Goal: Task Accomplishment & Management: Use online tool/utility

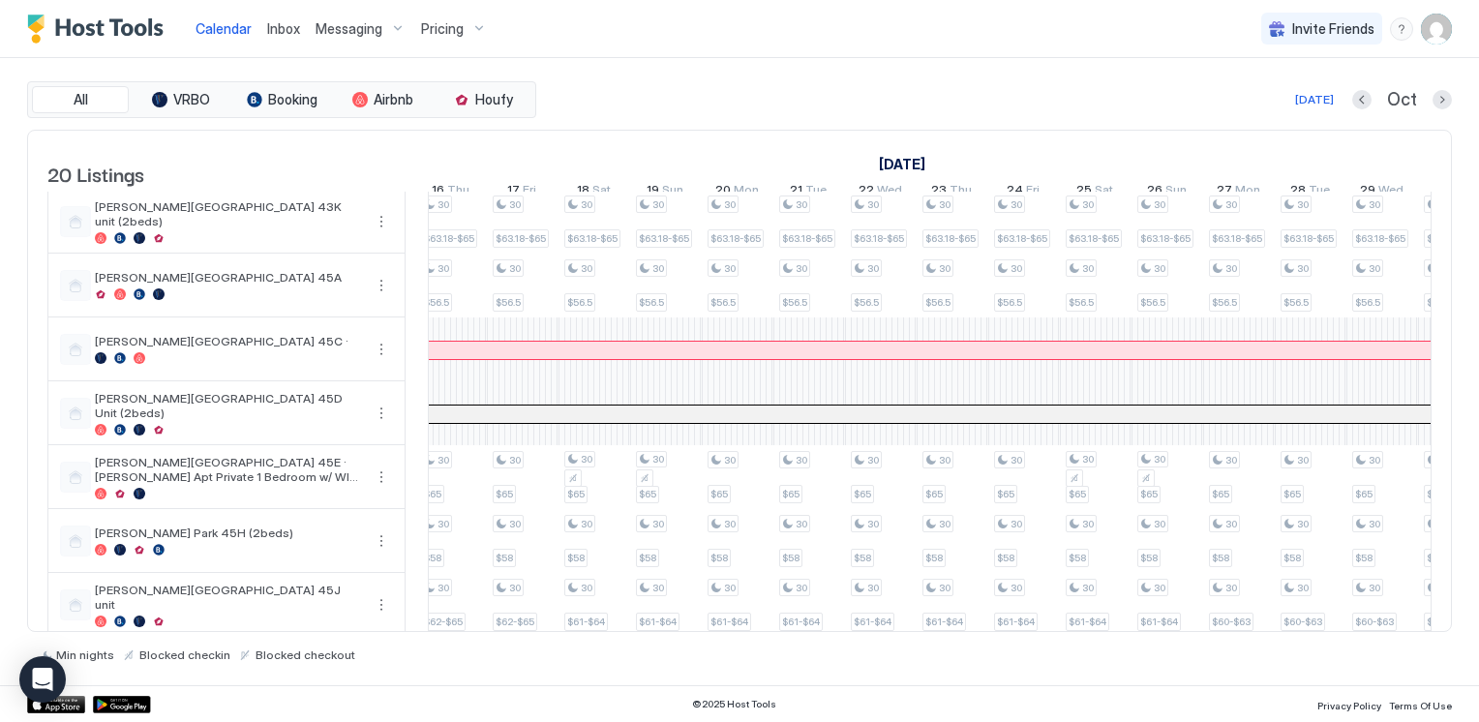
scroll to position [290, 0]
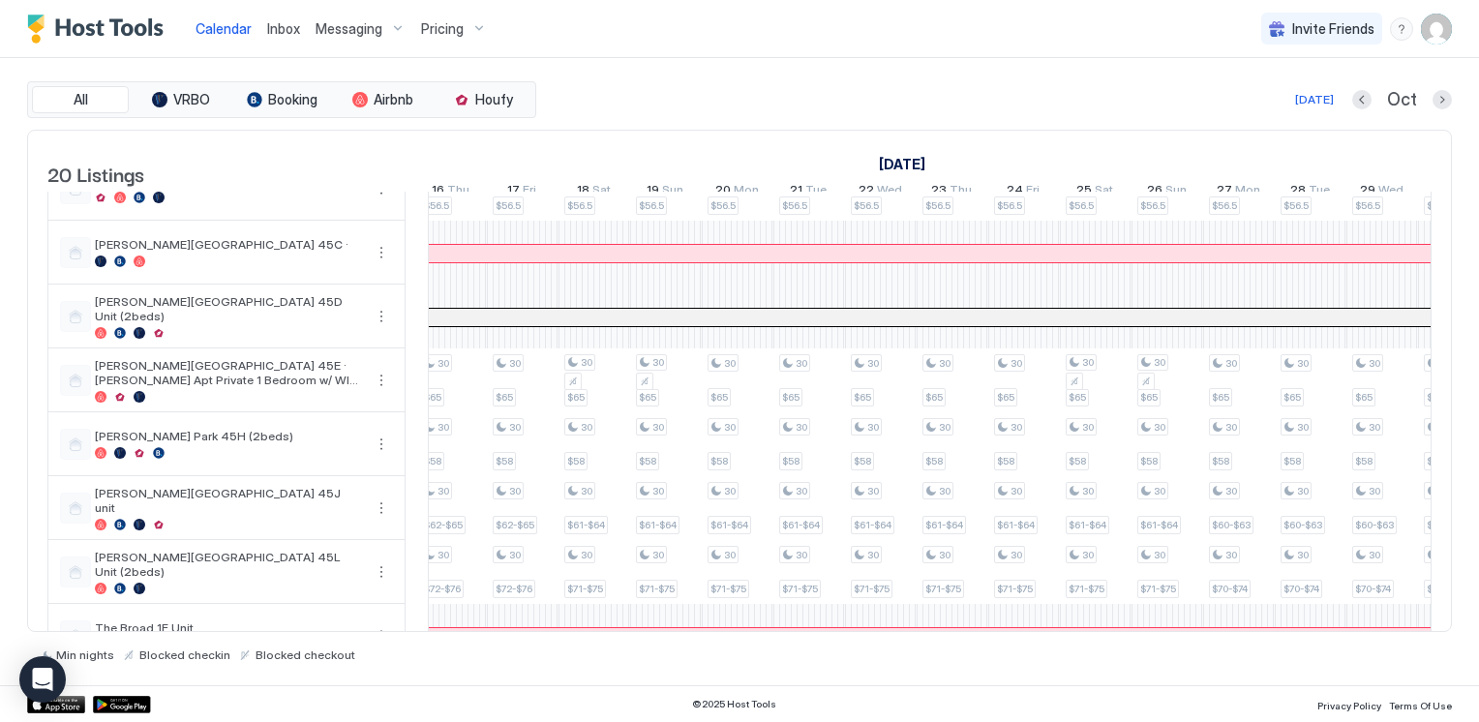
click at [476, 28] on div "Pricing" at bounding box center [453, 29] width 81 height 33
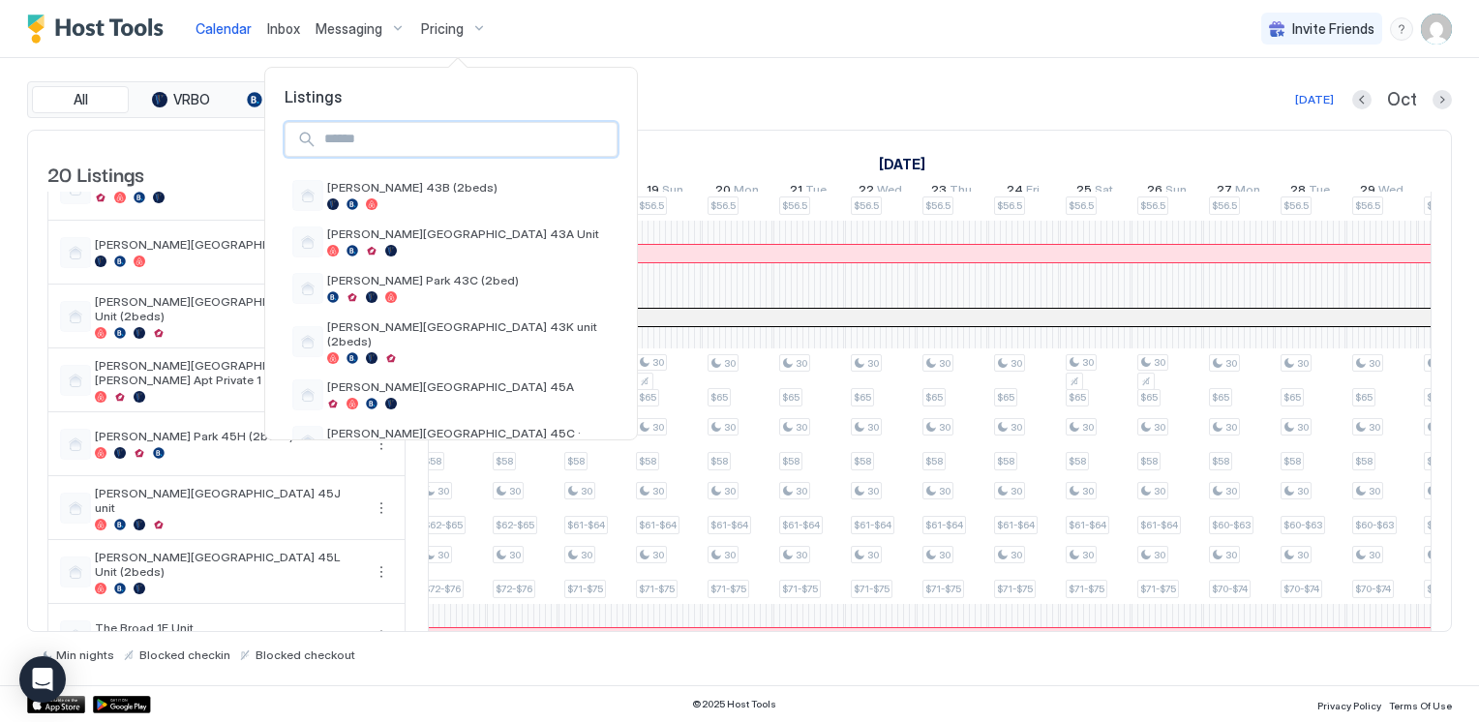
click at [407, 150] on input "Input Field" at bounding box center [467, 139] width 300 height 33
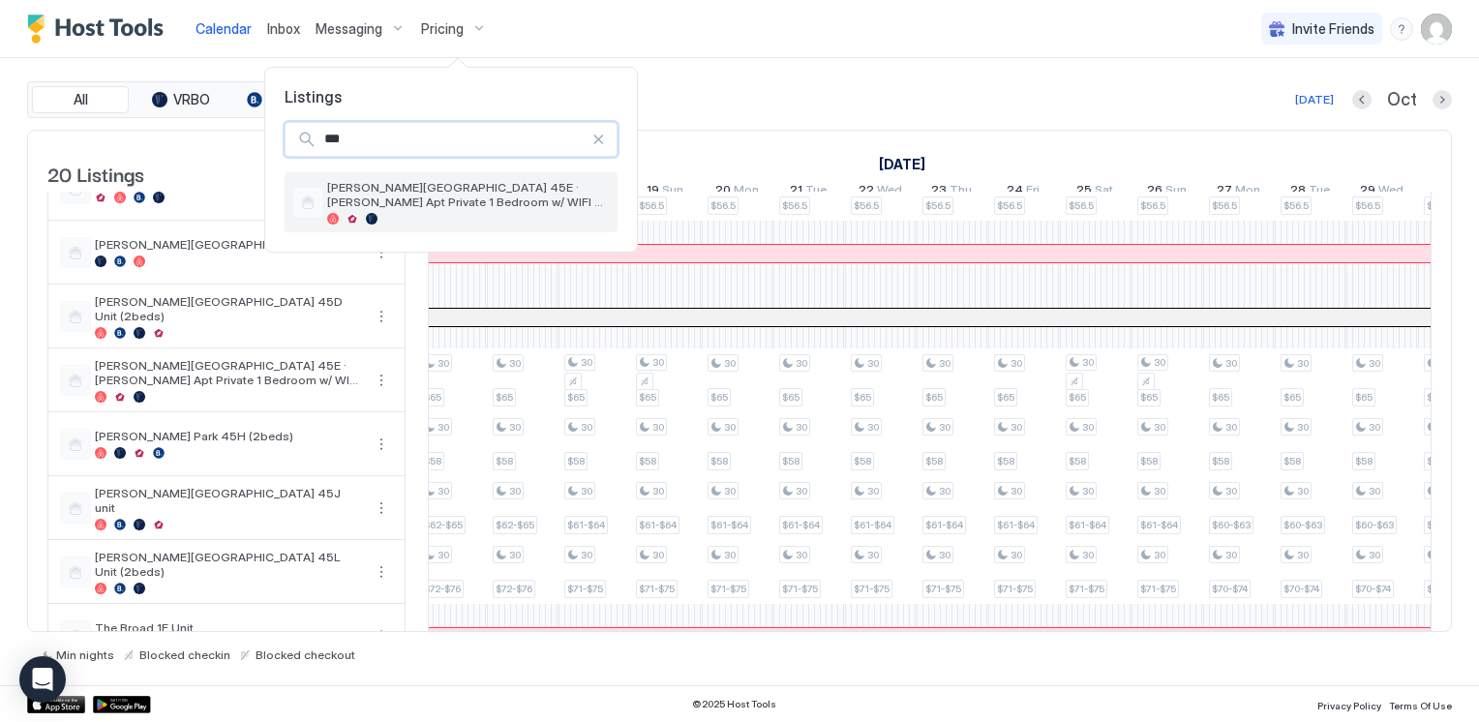
type input "***"
click at [408, 190] on span "[PERSON_NAME][GEOGRAPHIC_DATA] 45E · [PERSON_NAME] Apt Private 1 Bedroom w/ WIF…" at bounding box center [468, 194] width 283 height 29
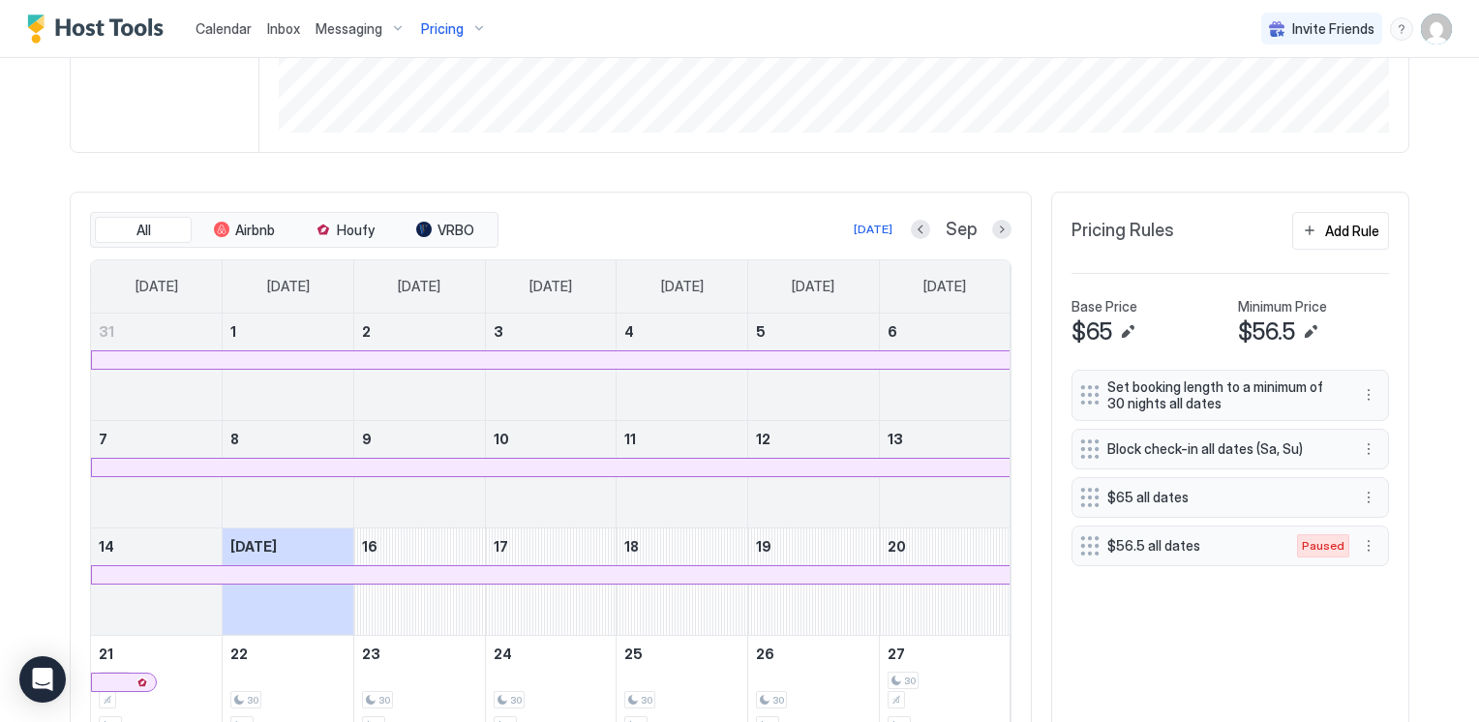
scroll to position [484, 0]
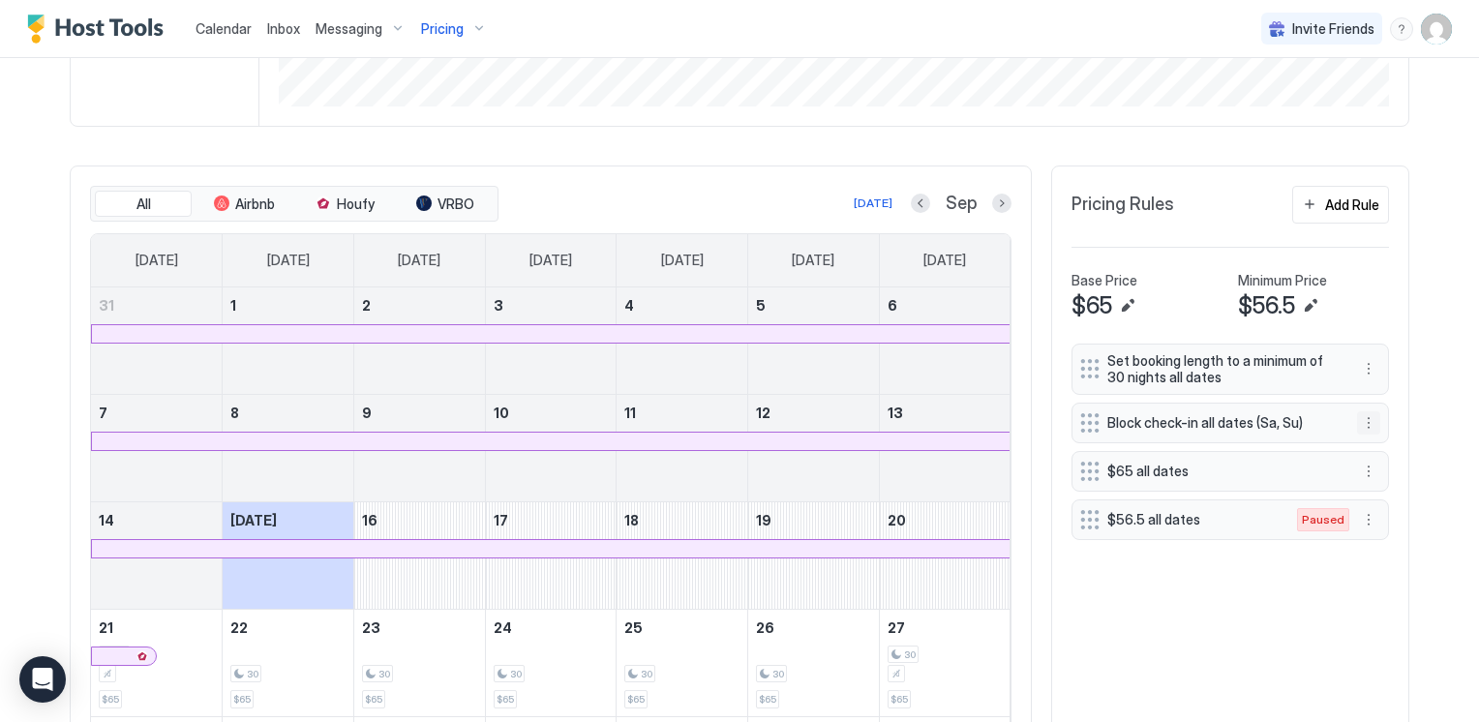
click at [1357, 420] on button "More options" at bounding box center [1368, 422] width 23 height 23
click at [1396, 475] on span "Pause" at bounding box center [1398, 478] width 35 height 15
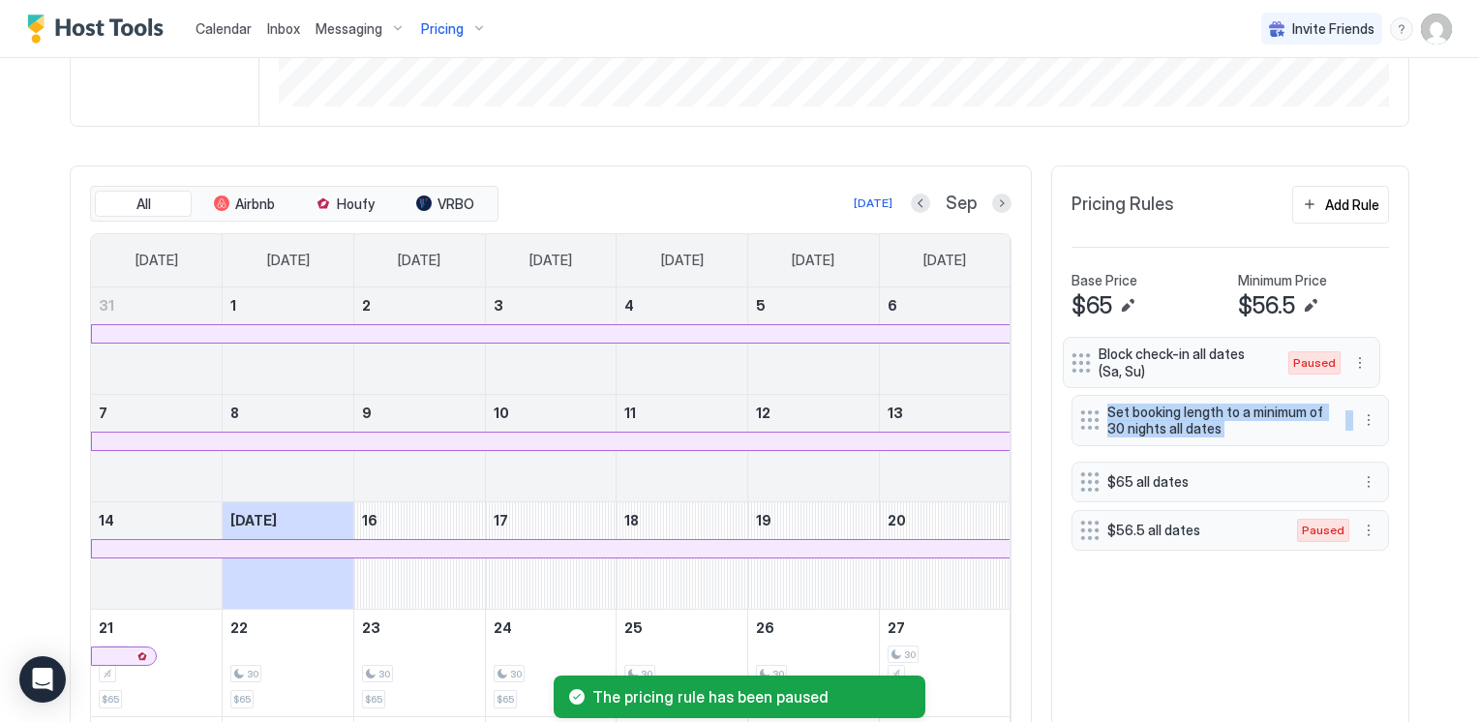
drag, startPoint x: 1076, startPoint y: 428, endPoint x: 1075, endPoint y: 352, distance: 75.5
click at [1075, 352] on div "Set booking length to a minimum of 30 nights all dates Block check-in all dates…" at bounding box center [1231, 447] width 318 height 207
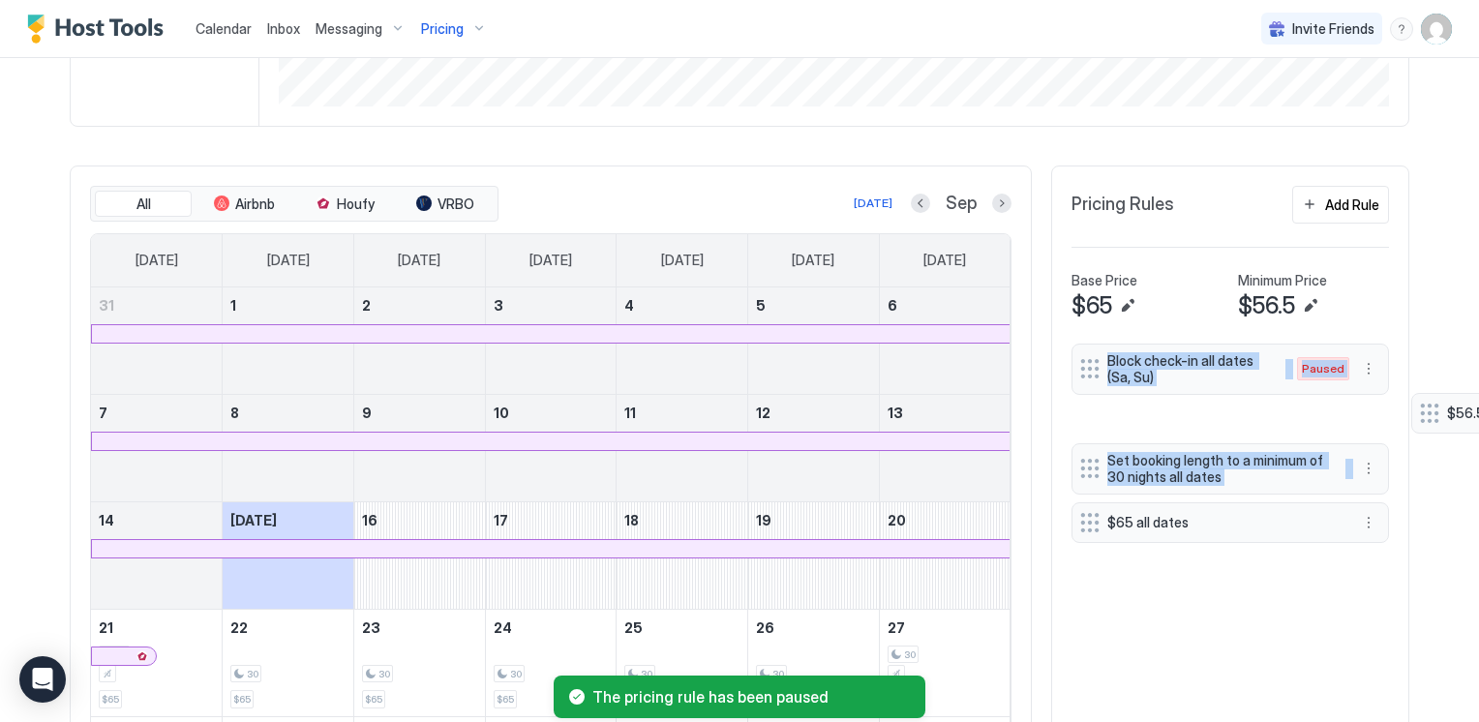
click at [1424, 414] on div "Home Pricing Hancock Park 45E · Hancock Apt Private 1 Bedroom w/ WIFI and Parki…" at bounding box center [740, 219] width 1394 height 1291
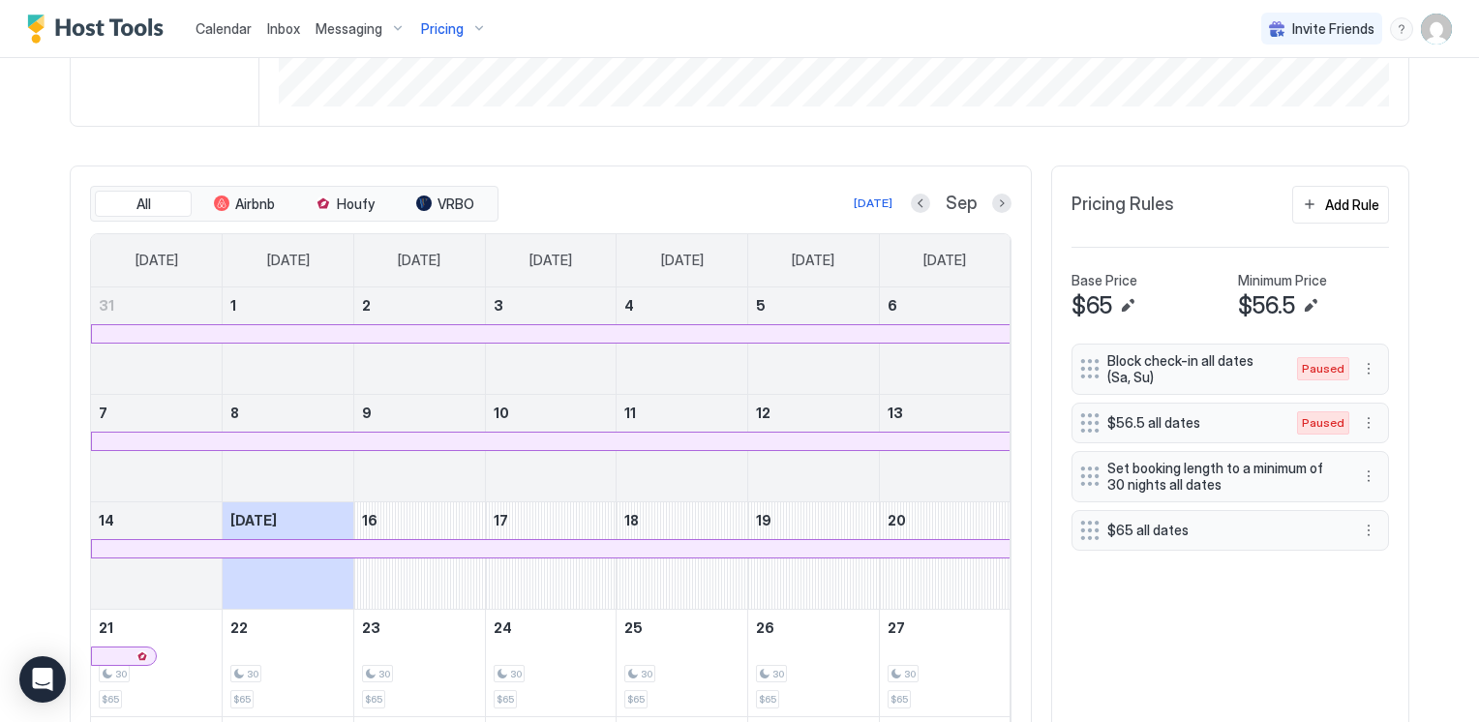
click at [1206, 613] on div "Block check-in all dates (Sa, Su) Paused $56.5 all dates Paused Set booking len…" at bounding box center [1231, 585] width 318 height 482
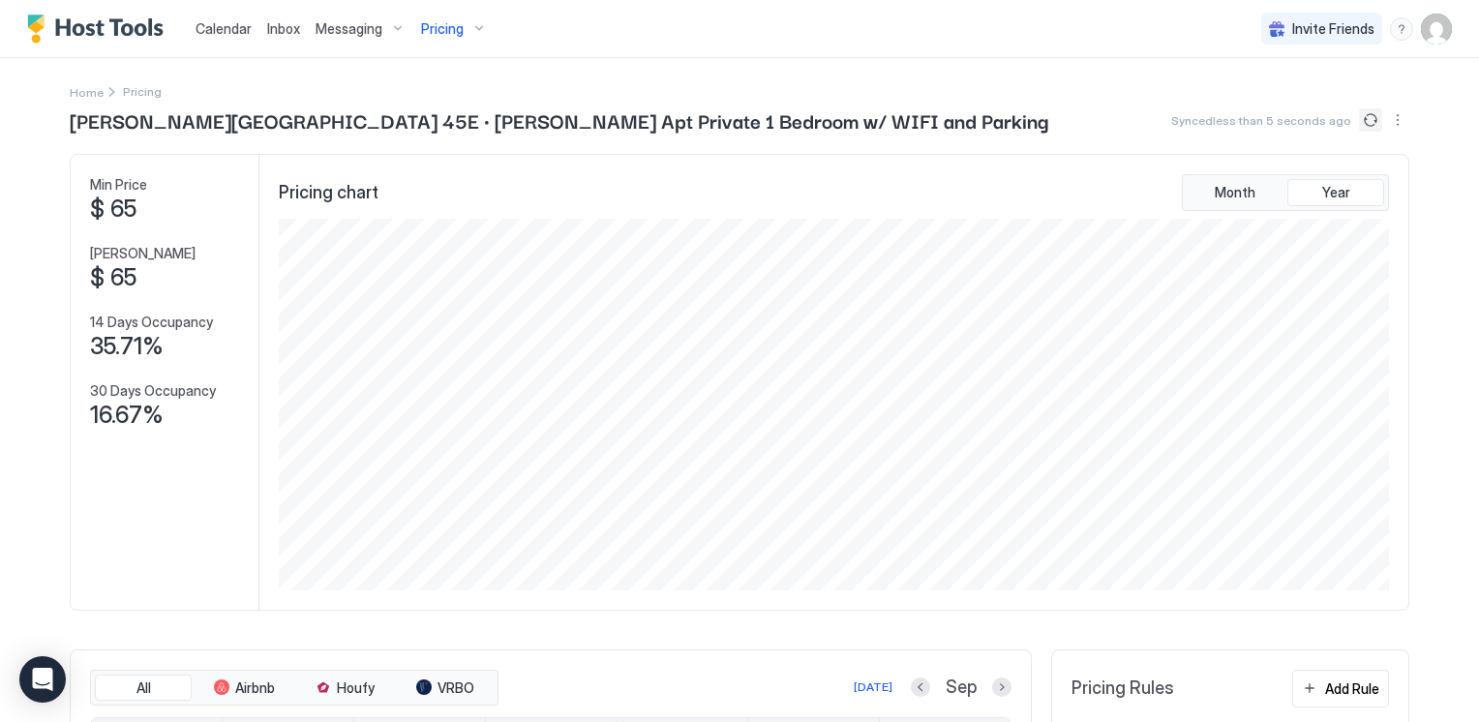
click at [1362, 126] on button "Sync prices" at bounding box center [1370, 119] width 23 height 23
click at [1235, 188] on span "Month" at bounding box center [1235, 192] width 41 height 17
